Goal: Information Seeking & Learning: Compare options

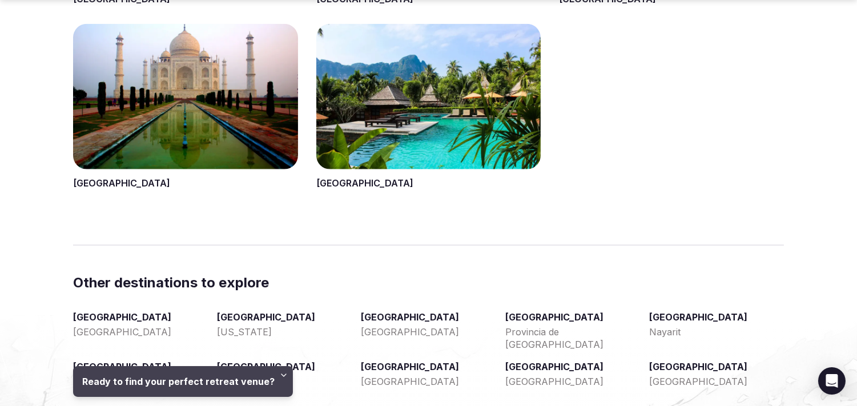
scroll to position [1777, 0]
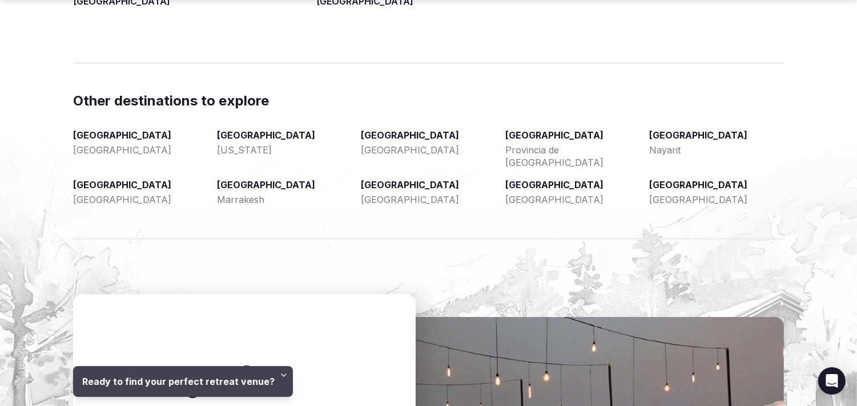
click at [100, 196] on link "Vancouver" at bounding box center [140, 199] width 135 height 13
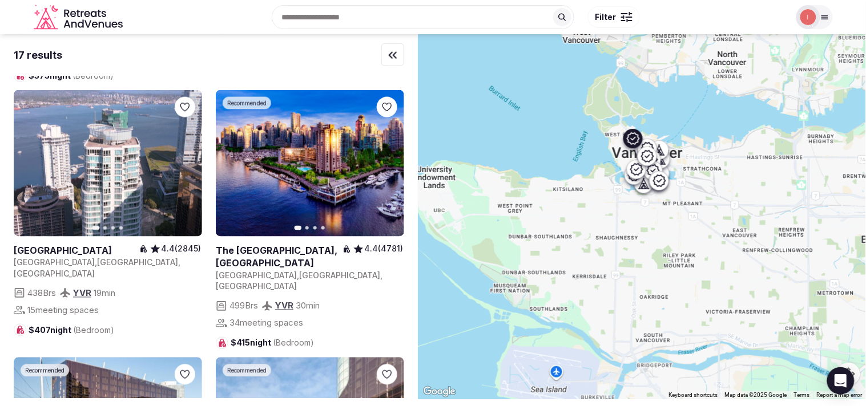
scroll to position [1648, 0]
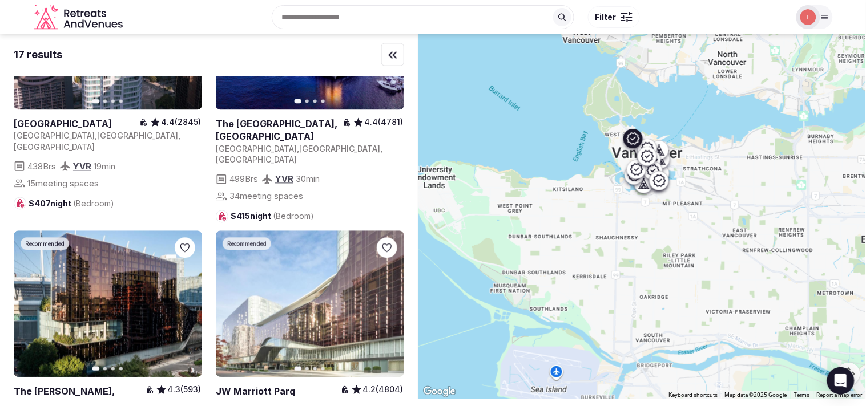
click at [273, 118] on link at bounding box center [279, 131] width 127 height 26
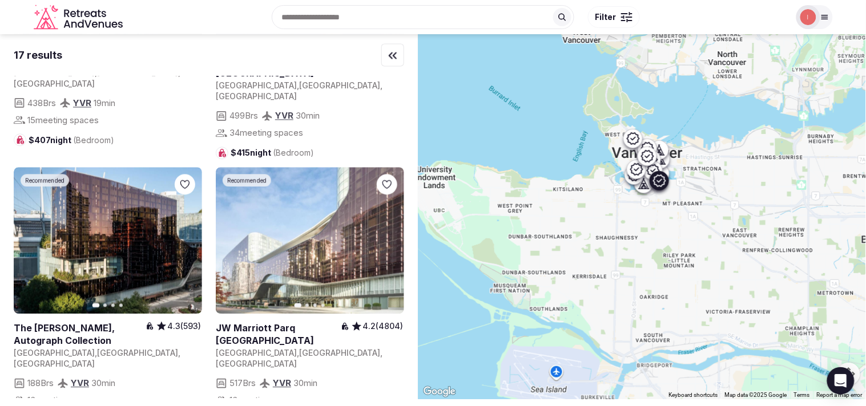
click at [316, 235] on link at bounding box center [310, 240] width 188 height 147
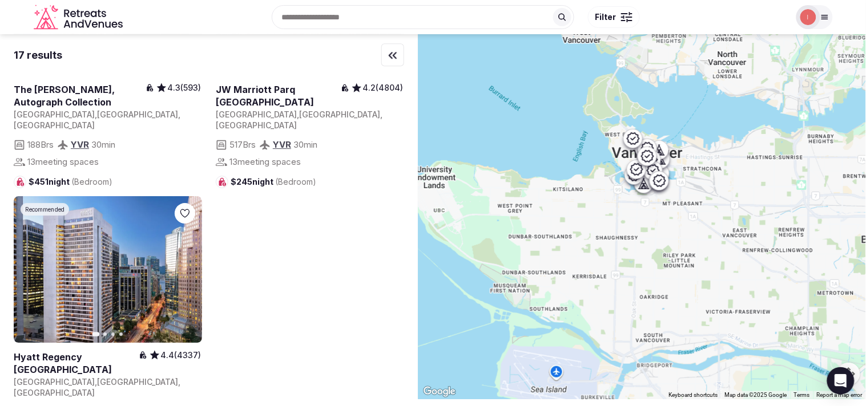
scroll to position [1966, 0]
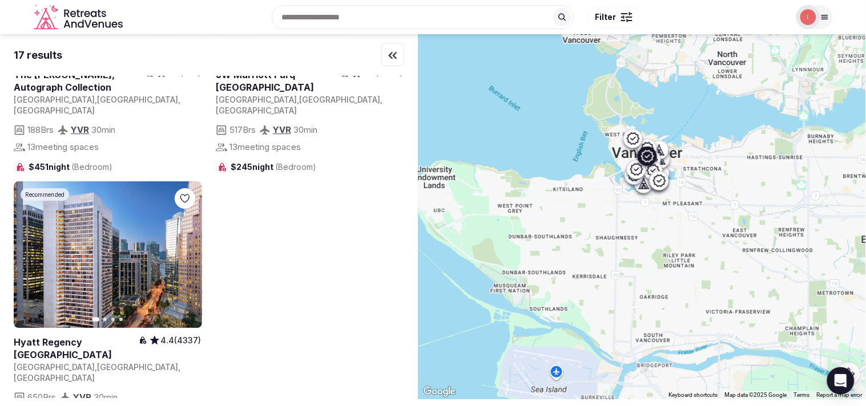
click at [94, 336] on link at bounding box center [76, 349] width 125 height 26
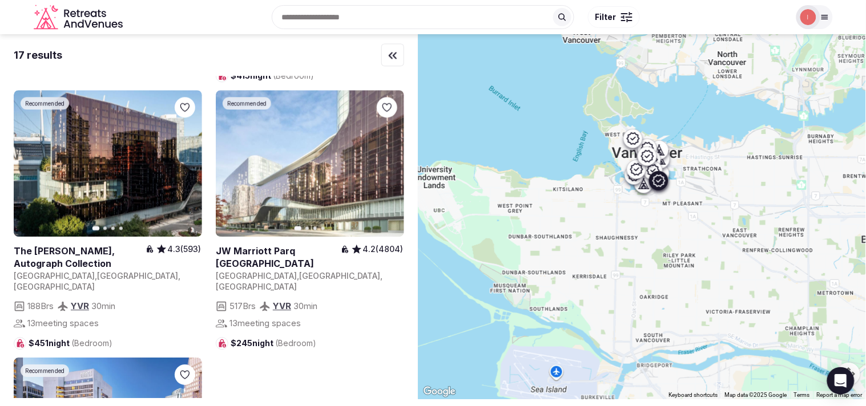
scroll to position [1776, 0]
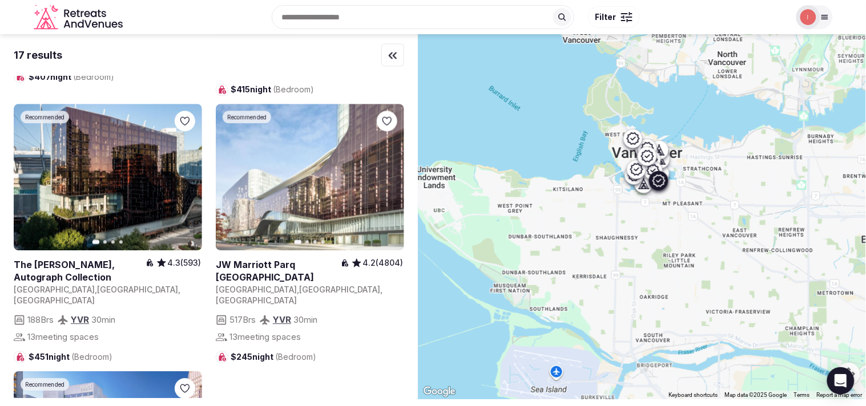
click at [58, 259] on link at bounding box center [80, 272] width 132 height 26
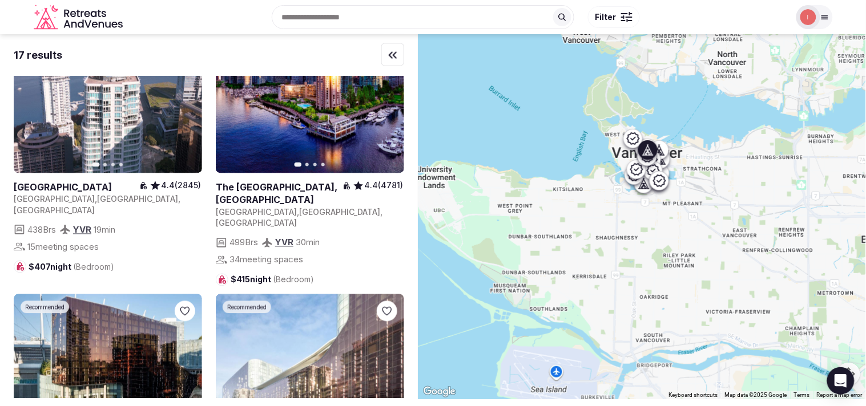
scroll to position [1522, 0]
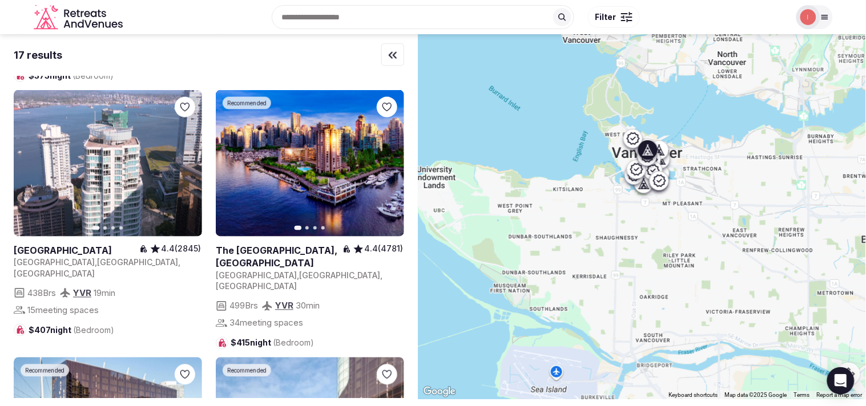
click at [50, 245] on link at bounding box center [77, 251] width 126 height 13
click at [268, 245] on link at bounding box center [279, 258] width 127 height 26
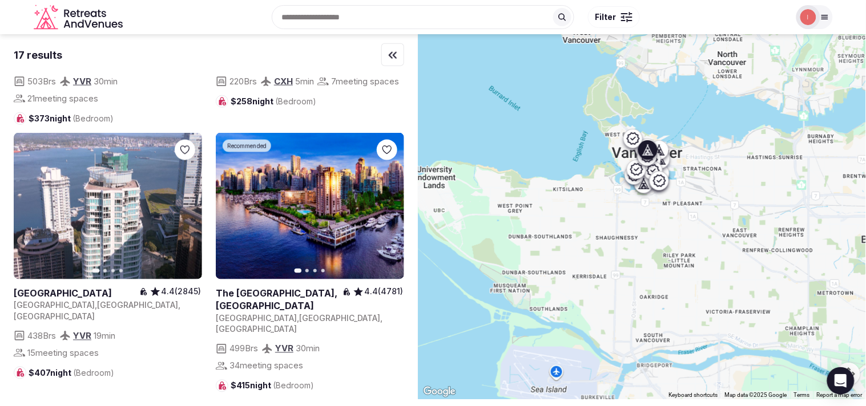
scroll to position [1332, 0]
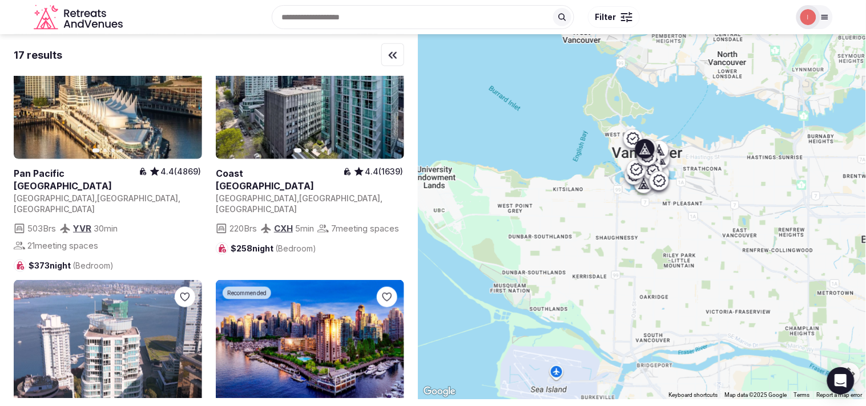
click at [289, 166] on div "Coast [GEOGRAPHIC_DATA]" at bounding box center [279, 179] width 127 height 27
click at [287, 174] on link at bounding box center [279, 180] width 127 height 26
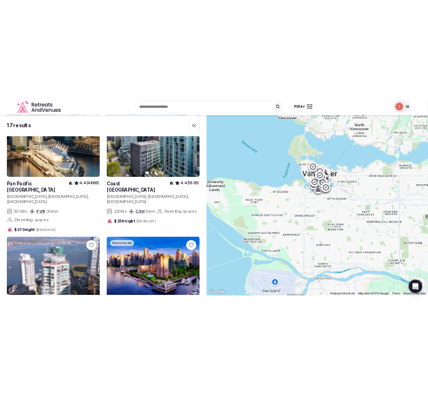
scroll to position [1458, 0]
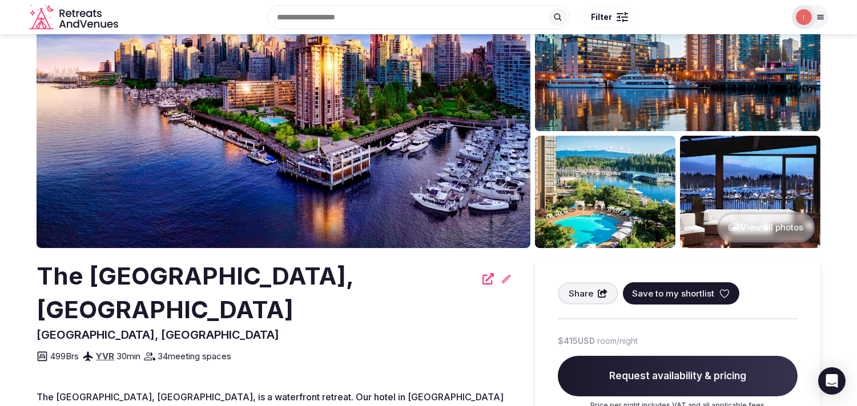
scroll to position [63, 0]
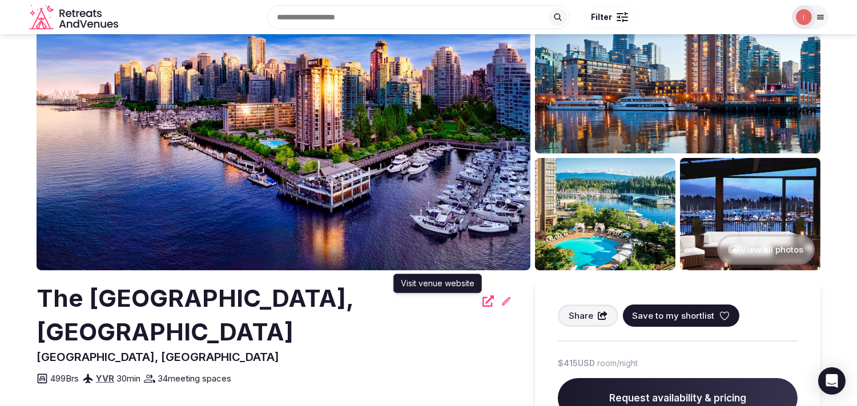
click at [482, 299] on icon at bounding box center [487, 301] width 11 height 11
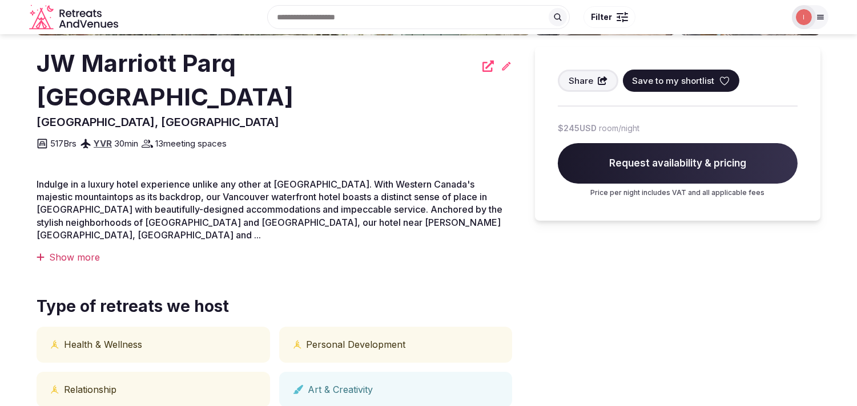
scroll to position [127, 0]
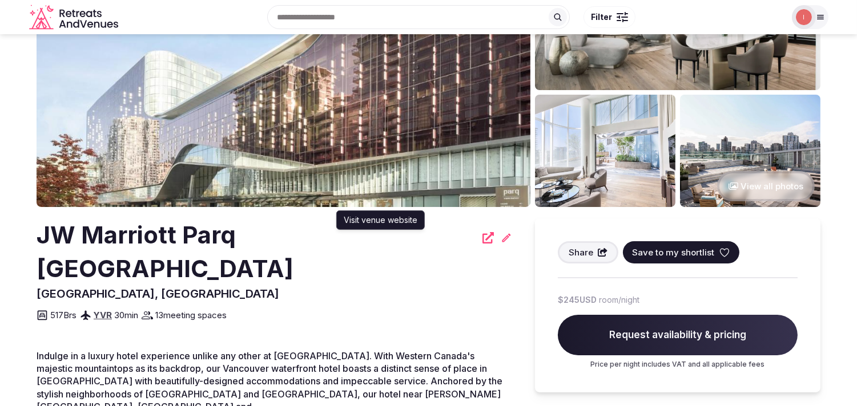
click at [482, 236] on icon at bounding box center [487, 237] width 11 height 11
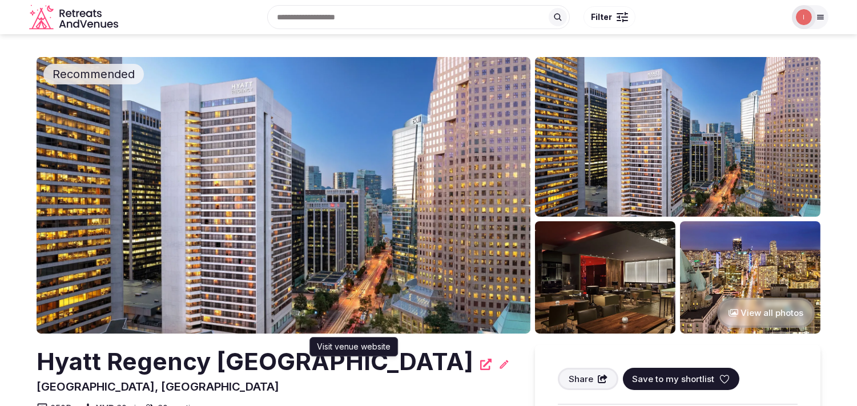
click at [346, 364] on div "Hyatt Regency Vancouver Visit venue website Visit venue website" at bounding box center [274, 362] width 475 height 34
click at [480, 368] on icon at bounding box center [485, 364] width 11 height 11
click at [211, 364] on h2 "Hyatt Regency Vancouver" at bounding box center [255, 362] width 437 height 34
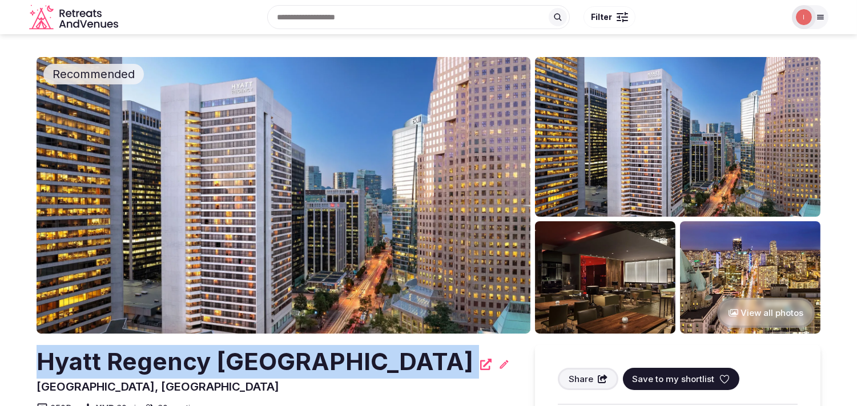
click at [211, 364] on h2 "Hyatt Regency Vancouver" at bounding box center [255, 362] width 437 height 34
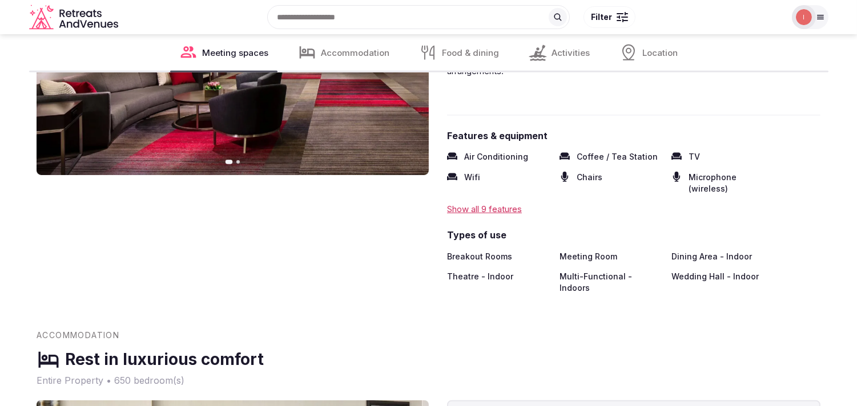
scroll to position [1395, 0]
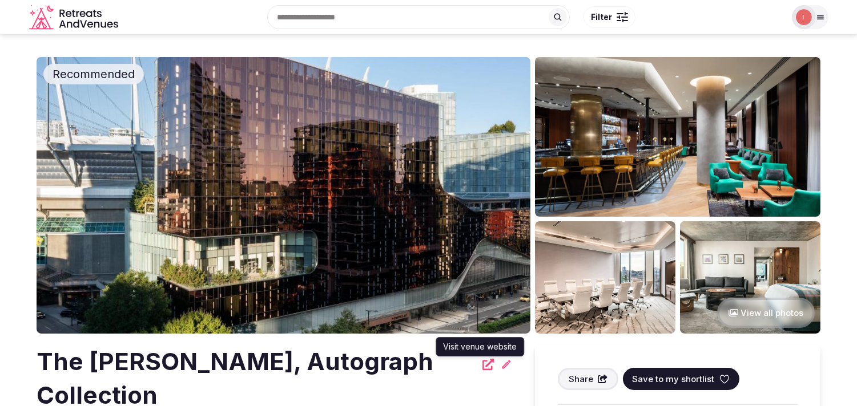
click at [482, 369] on icon at bounding box center [487, 364] width 11 height 11
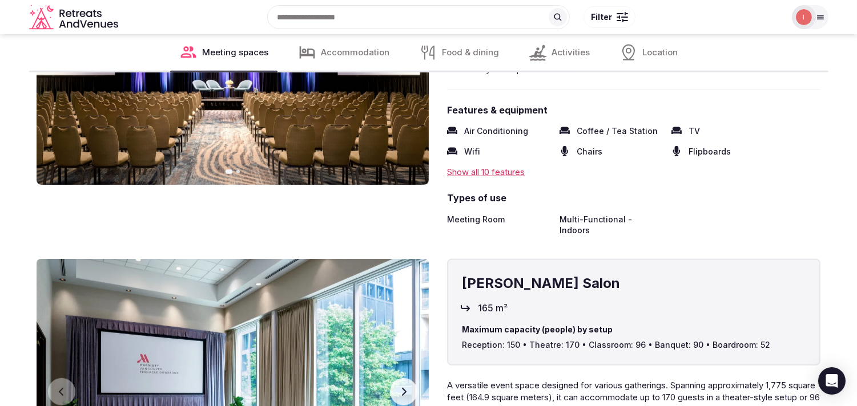
scroll to position [1268, 0]
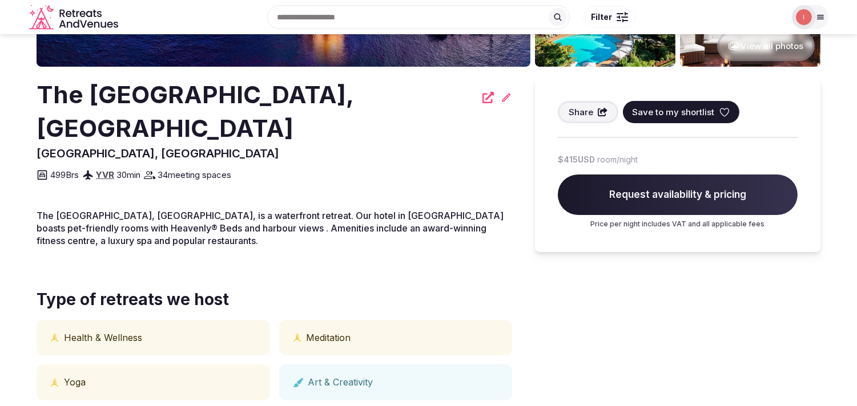
scroll to position [63, 0]
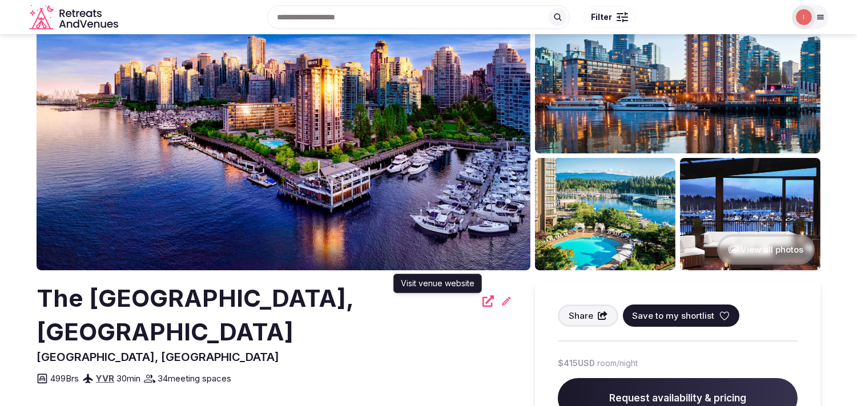
click at [482, 304] on icon at bounding box center [487, 301] width 11 height 11
click at [168, 305] on h2 "The Westin Bayshore, Vancouver" at bounding box center [256, 315] width 439 height 67
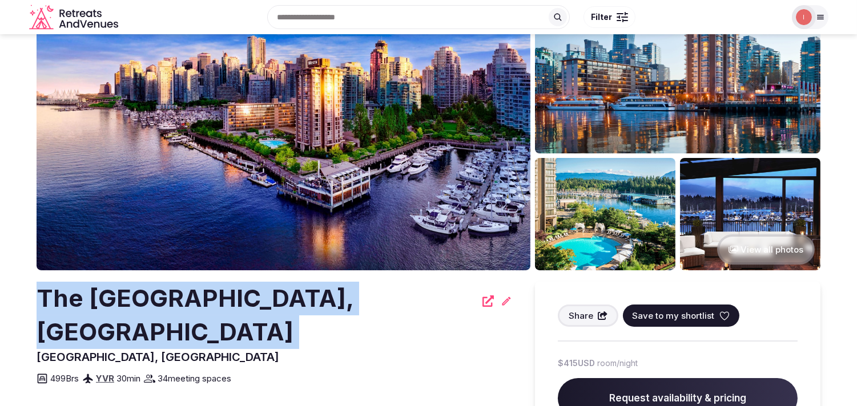
click at [168, 305] on h2 "The Westin Bayshore, Vancouver" at bounding box center [256, 315] width 439 height 67
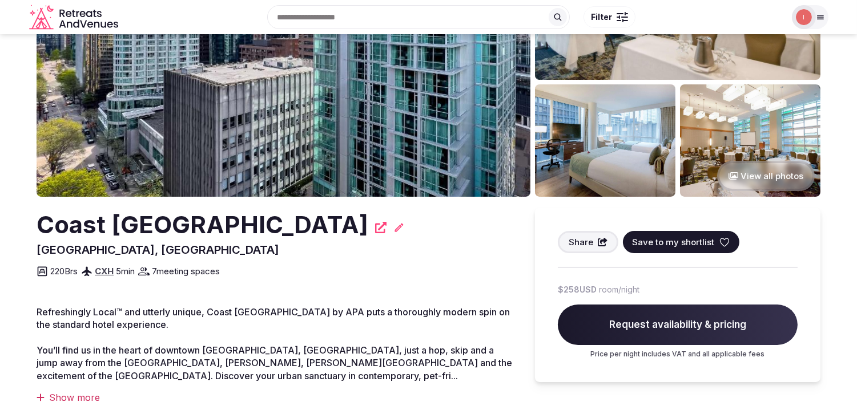
scroll to position [63, 0]
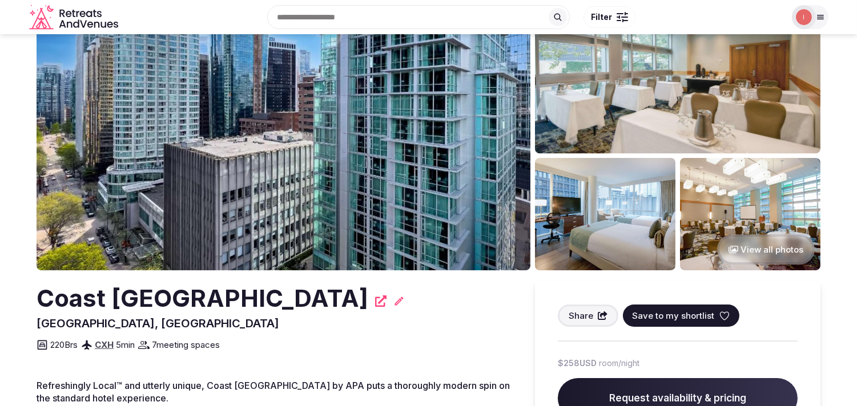
click at [375, 305] on icon at bounding box center [380, 301] width 11 height 11
click at [272, 297] on h2 "Coast [GEOGRAPHIC_DATA]" at bounding box center [203, 299] width 332 height 34
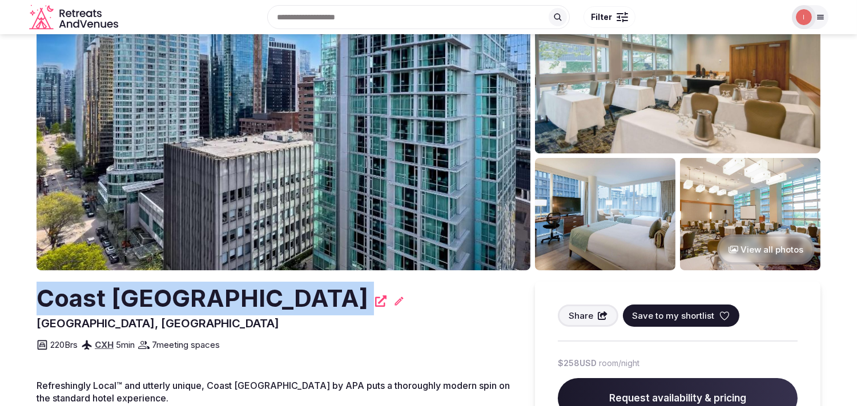
click at [272, 297] on h2 "Coast [GEOGRAPHIC_DATA]" at bounding box center [203, 299] width 332 height 34
copy div "Coast [GEOGRAPHIC_DATA]"
click at [272, 294] on h2 "Coast [GEOGRAPHIC_DATA]" at bounding box center [203, 299] width 332 height 34
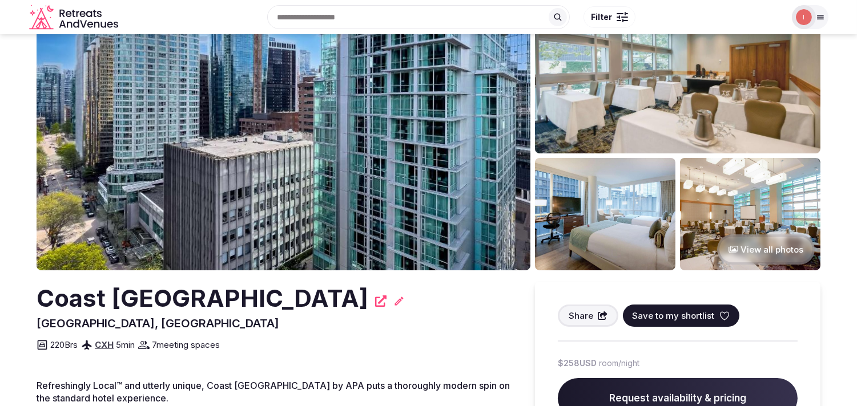
click at [272, 294] on h2 "Coast [GEOGRAPHIC_DATA]" at bounding box center [203, 299] width 332 height 34
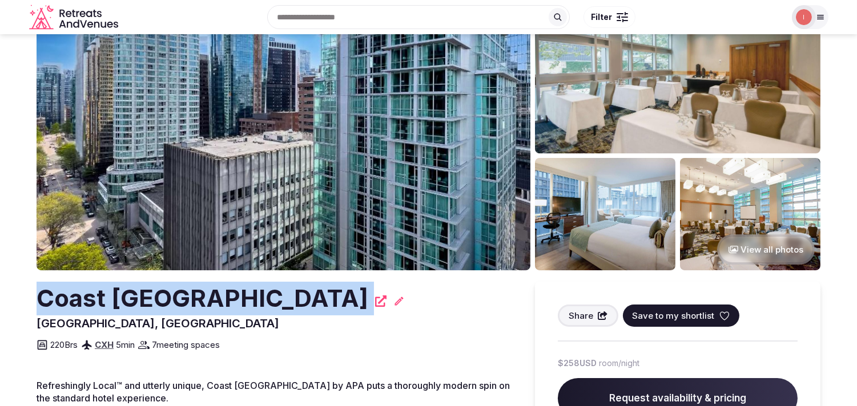
click at [272, 294] on h2 "Coast [GEOGRAPHIC_DATA]" at bounding box center [203, 299] width 332 height 34
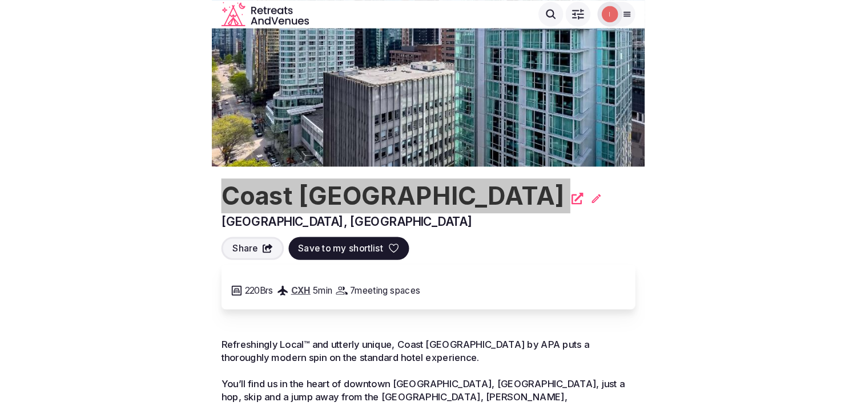
scroll to position [0, 0]
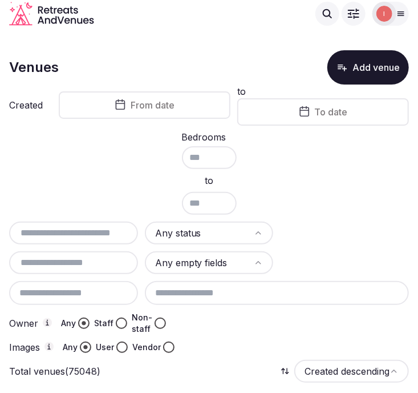
click at [63, 221] on div at bounding box center [73, 232] width 129 height 23
click at [68, 229] on input "text" at bounding box center [74, 233] width 120 height 14
paste input "**********"
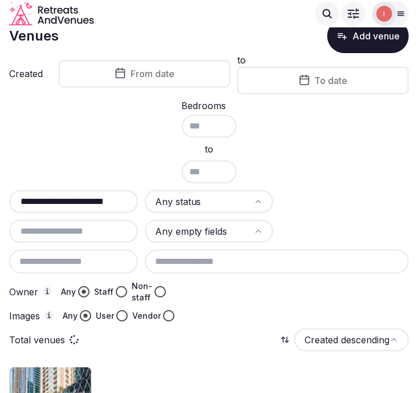
scroll to position [148, 0]
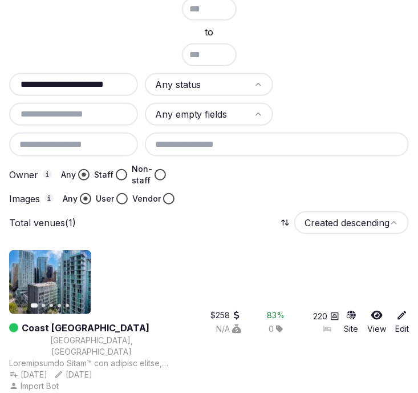
type input "**********"
click at [393, 310] on div "Site View Edit" at bounding box center [377, 322] width 65 height 144
click at [398, 312] on div "Site View Edit" at bounding box center [377, 322] width 65 height 144
click at [398, 311] on icon at bounding box center [402, 315] width 9 height 9
